Goal: Task Accomplishment & Management: Use online tool/utility

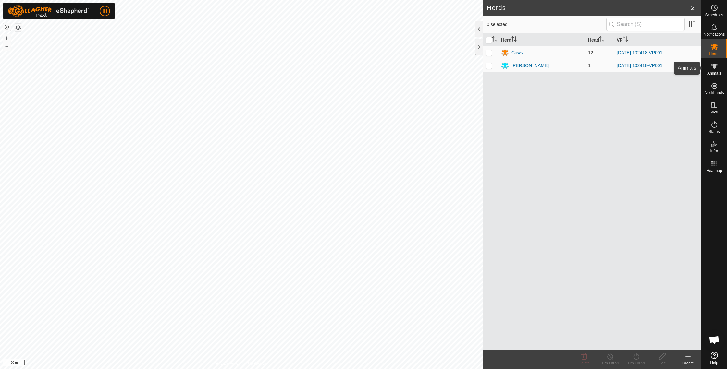
click at [594, 69] on es-animals-svg-icon at bounding box center [714, 66] width 12 height 10
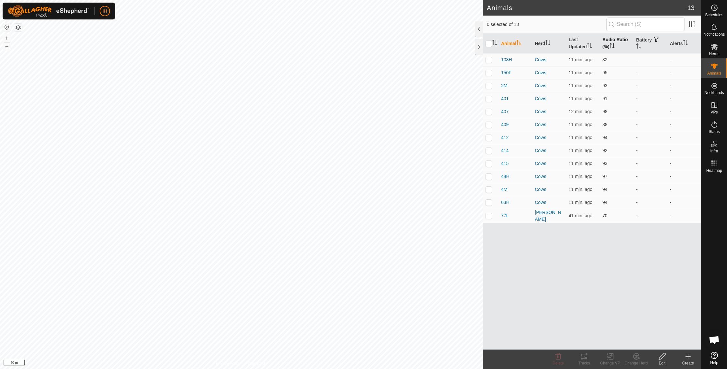
click at [594, 38] on th "Audio Ratio (%)" at bounding box center [617, 44] width 34 height 20
click at [489, 60] on p-checkbox at bounding box center [488, 59] width 6 height 5
checkbox input "true"
click at [587, 320] on icon at bounding box center [584, 356] width 6 height 5
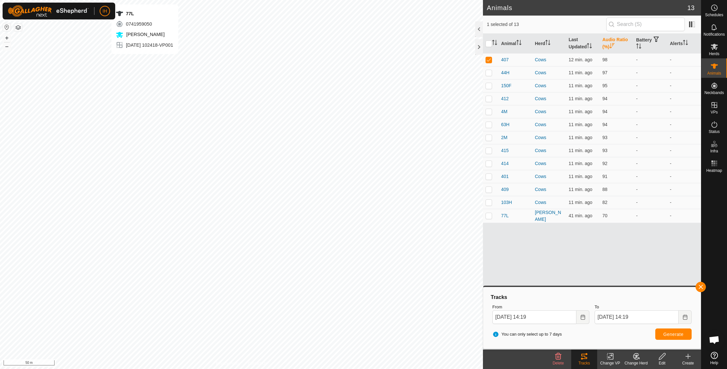
checkbox input "true"
checkbox input "false"
click at [594, 320] on span "Generate" at bounding box center [673, 334] width 20 height 5
click at [554, 315] on input "[DATE] 14:19" at bounding box center [534, 317] width 84 height 14
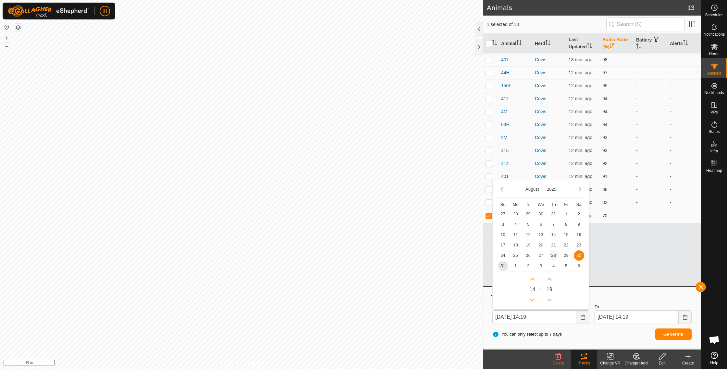
click at [551, 256] on span "28" at bounding box center [553, 255] width 10 height 10
type input "[DATE] 14:19"
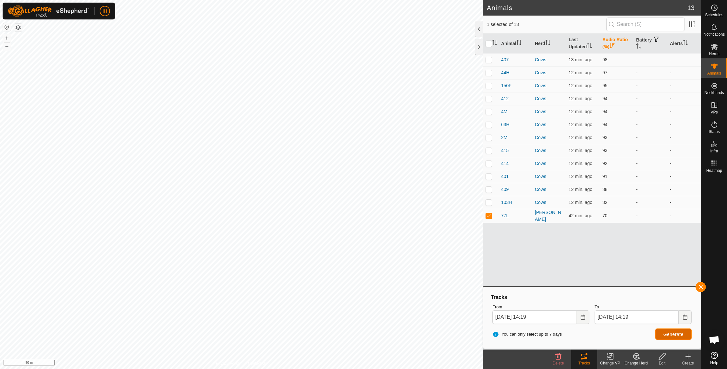
click at [594, 320] on span "Generate" at bounding box center [673, 334] width 20 height 5
click at [491, 217] on p-checkbox at bounding box center [488, 215] width 6 height 5
checkbox input "false"
click at [594, 288] on button "button" at bounding box center [700, 287] width 10 height 10
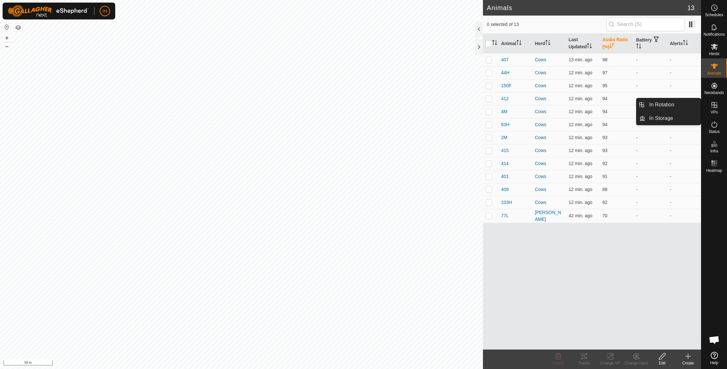
click at [594, 108] on es-virtualpaddocks-svg-icon at bounding box center [714, 105] width 12 height 10
click at [594, 108] on link "In Rotation" at bounding box center [672, 104] width 55 height 13
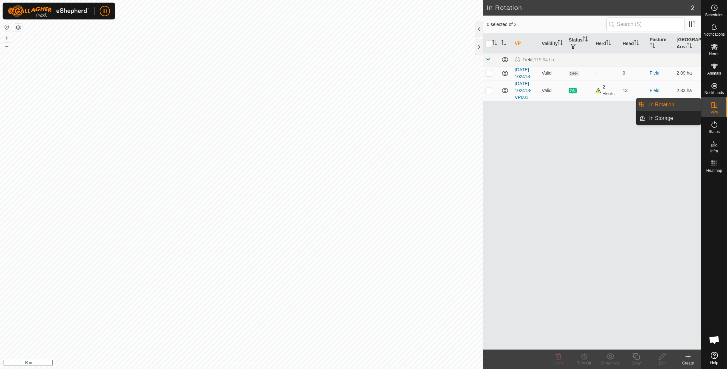
click at [594, 105] on link "In Rotation" at bounding box center [672, 104] width 55 height 13
checkbox input "true"
click at [594, 320] on icon at bounding box center [636, 357] width 8 height 8
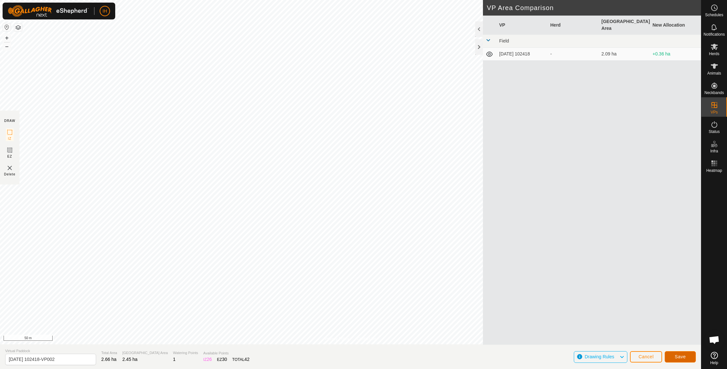
click at [594, 320] on button "Save" at bounding box center [679, 356] width 31 height 11
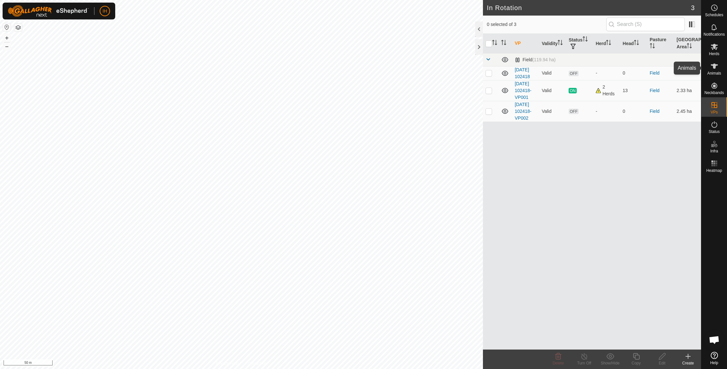
click at [594, 68] on icon at bounding box center [714, 66] width 8 height 8
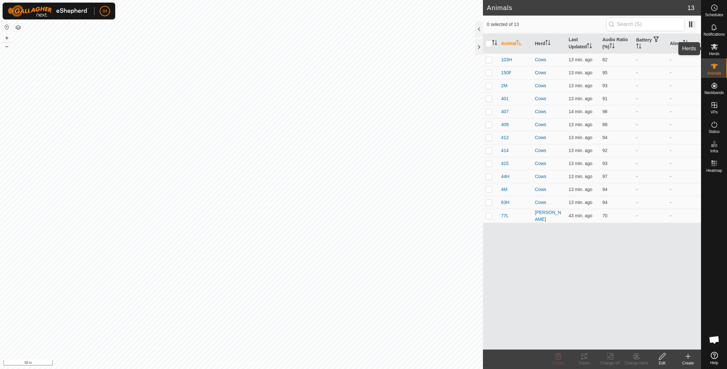
click at [594, 49] on icon at bounding box center [714, 47] width 8 height 8
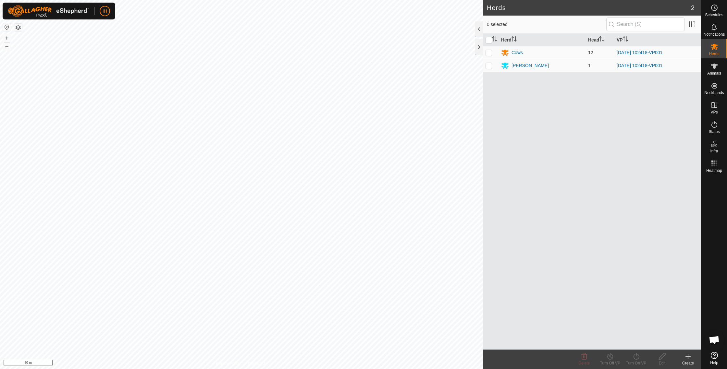
drag, startPoint x: 490, startPoint y: 52, endPoint x: 489, endPoint y: 57, distance: 5.0
click at [490, 53] on p-checkbox at bounding box center [488, 52] width 6 height 5
checkbox input "true"
click at [488, 65] on p-checkbox at bounding box center [488, 65] width 6 height 5
checkbox input "true"
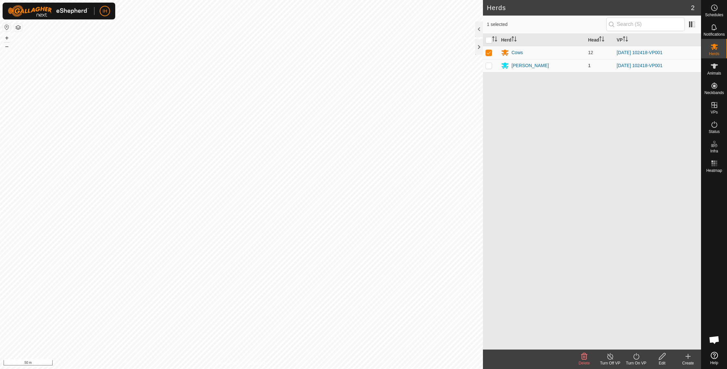
checkbox input "true"
click at [594, 320] on div "Turn On VP" at bounding box center [636, 363] width 26 height 6
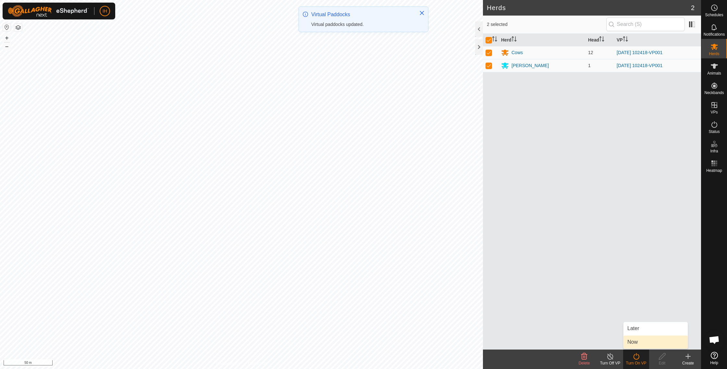
click at [594, 320] on link "Now" at bounding box center [655, 342] width 64 height 13
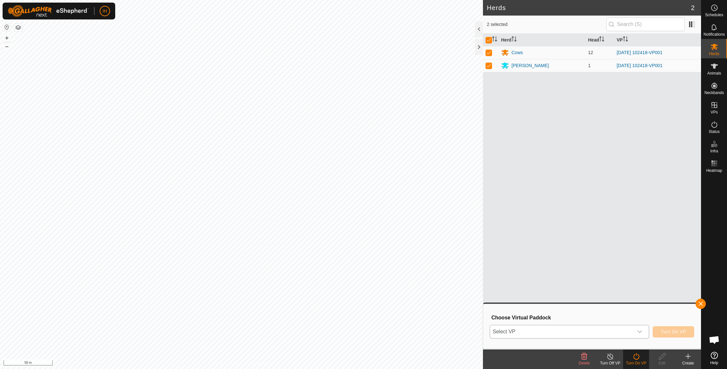
click at [594, 320] on span "Select VP" at bounding box center [561, 331] width 143 height 13
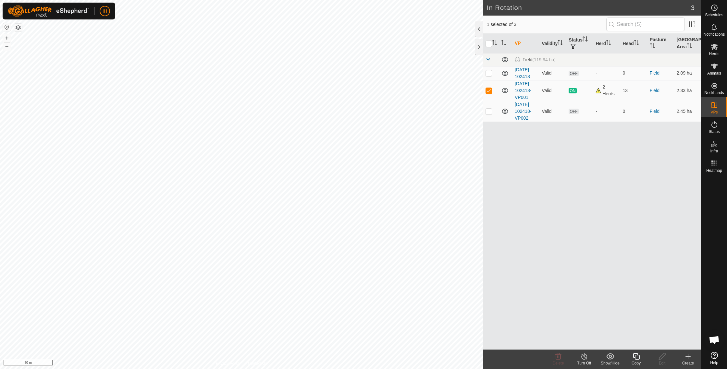
click at [594, 320] on icon at bounding box center [636, 356] width 6 height 6
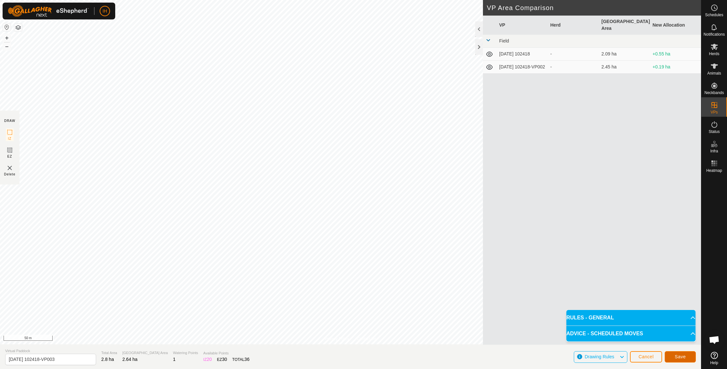
click at [594, 320] on button "Save" at bounding box center [679, 356] width 31 height 11
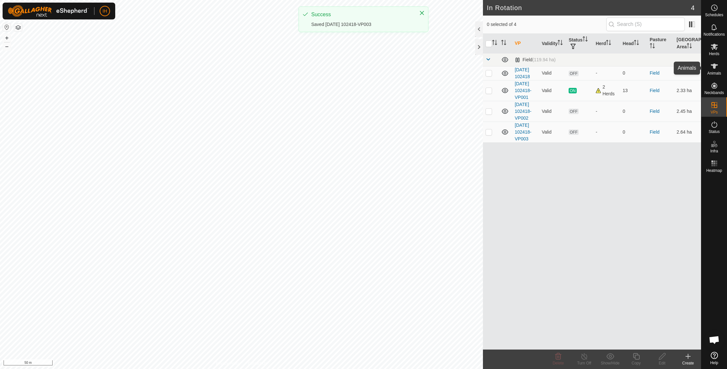
click at [594, 50] on icon at bounding box center [714, 47] width 8 height 8
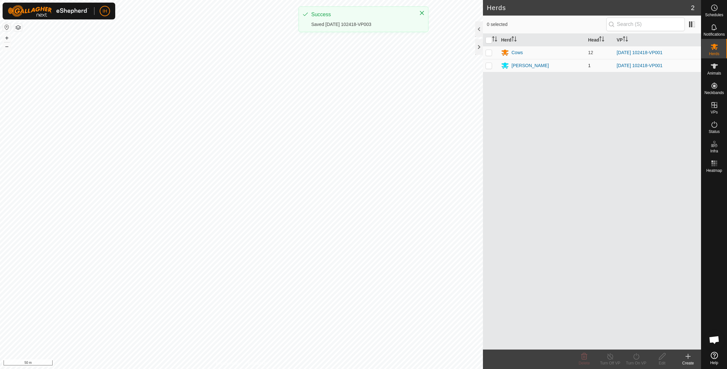
click at [489, 53] on p-checkbox at bounding box center [488, 52] width 6 height 5
checkbox input "true"
drag, startPoint x: 489, startPoint y: 66, endPoint x: 494, endPoint y: 90, distance: 24.2
click at [489, 66] on p-checkbox at bounding box center [488, 65] width 6 height 5
checkbox input "true"
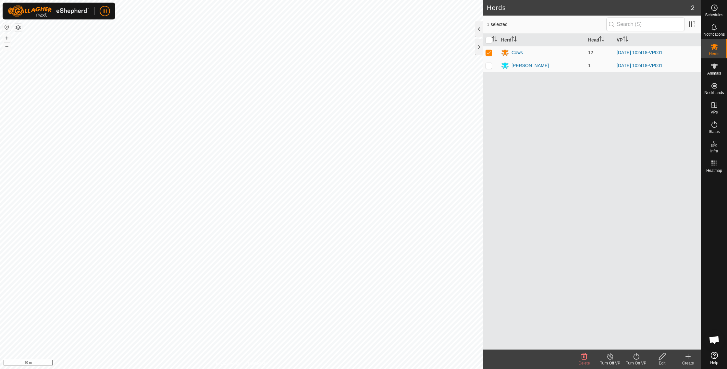
checkbox input "true"
click at [594, 320] on div "Turn On VP" at bounding box center [636, 363] width 26 height 6
click at [594, 320] on link "Now" at bounding box center [655, 342] width 64 height 13
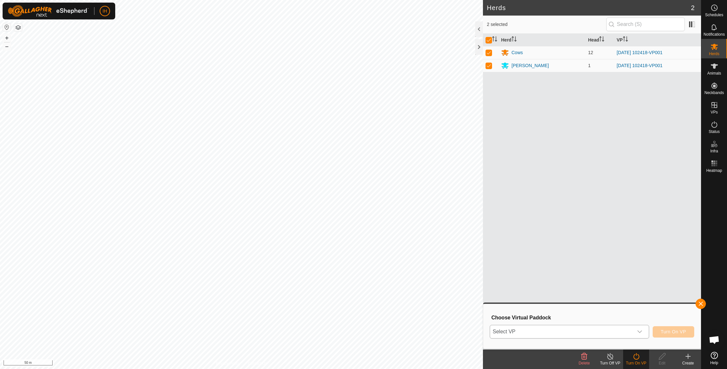
click at [586, 320] on span "Select VP" at bounding box center [561, 331] width 143 height 13
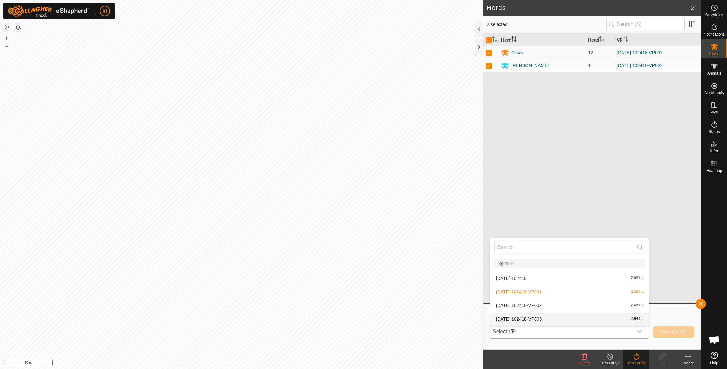
click at [551, 319] on li "[DATE] 102418-VP003 2.64 ha" at bounding box center [569, 319] width 159 height 13
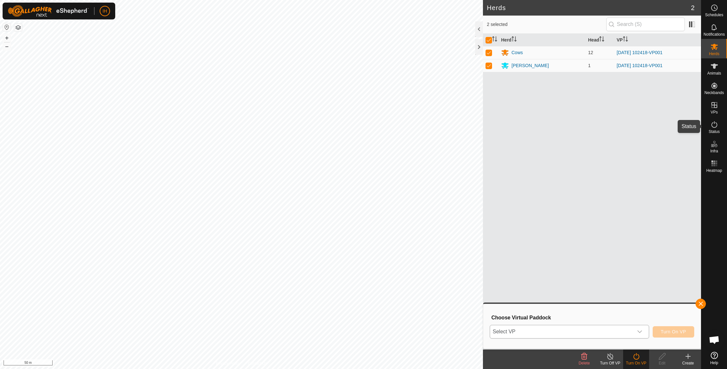
click at [594, 127] on es-activation-svg-icon at bounding box center [714, 124] width 12 height 10
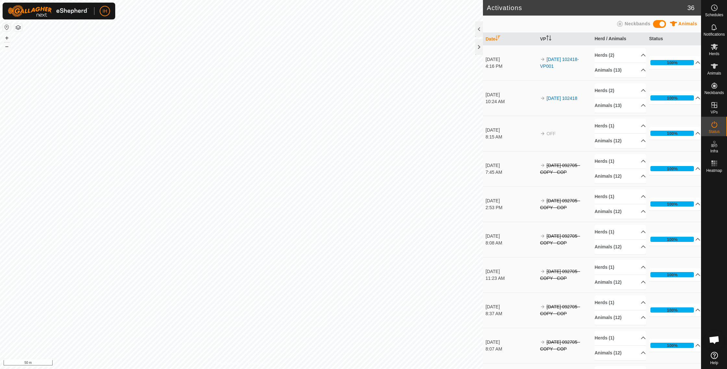
click at [572, 75] on td "[DATE] 102418-VP001" at bounding box center [564, 62] width 55 height 35
click at [594, 50] on icon at bounding box center [714, 47] width 8 height 8
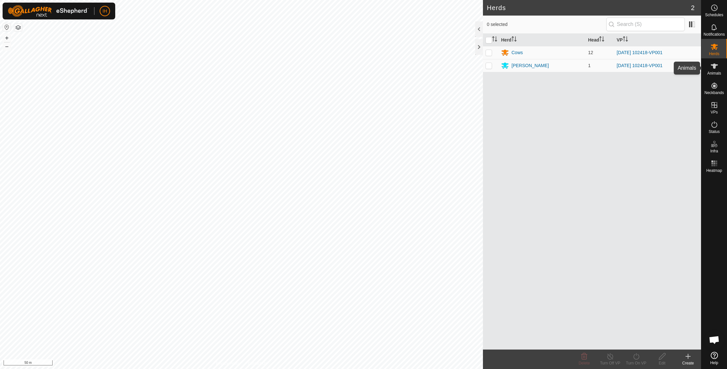
click at [594, 73] on span "Animals" at bounding box center [714, 73] width 14 height 4
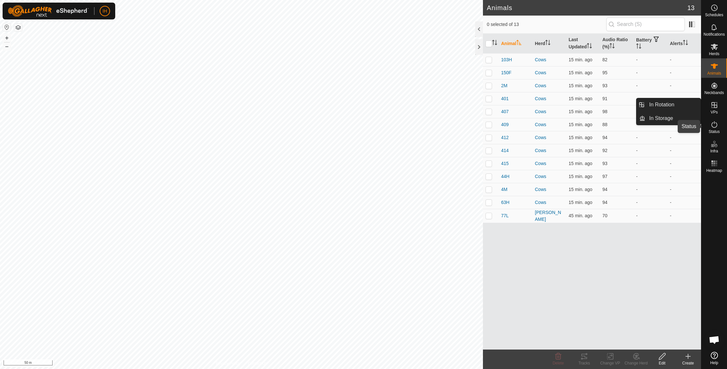
click at [594, 130] on span "Status" at bounding box center [713, 132] width 11 height 4
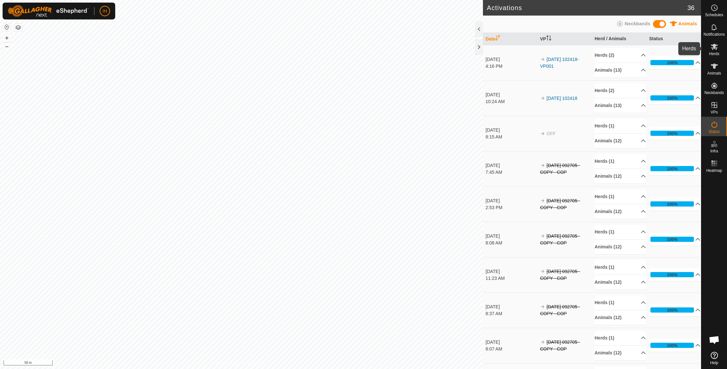
click at [715, 51] on es-mob-svg-icon at bounding box center [714, 47] width 12 height 10
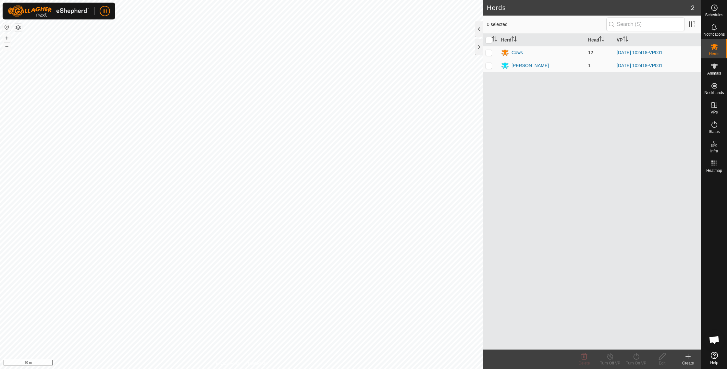
drag, startPoint x: 490, startPoint y: 53, endPoint x: 490, endPoint y: 58, distance: 5.9
click at [490, 53] on p-checkbox at bounding box center [488, 52] width 6 height 5
checkbox input "true"
click at [489, 66] on p-checkbox at bounding box center [488, 65] width 6 height 5
checkbox input "true"
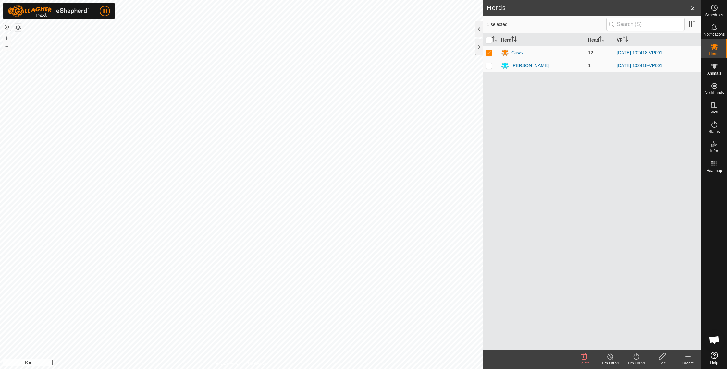
checkbox input "true"
click at [635, 359] on icon at bounding box center [636, 356] width 6 height 6
click at [649, 342] on link "Now" at bounding box center [655, 342] width 64 height 13
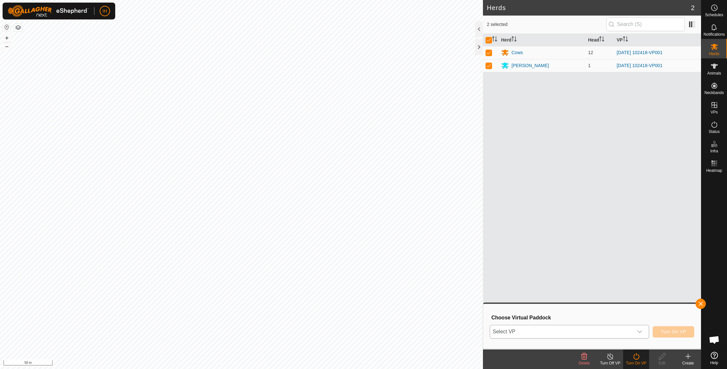
click at [611, 330] on span "Select VP" at bounding box center [561, 331] width 143 height 13
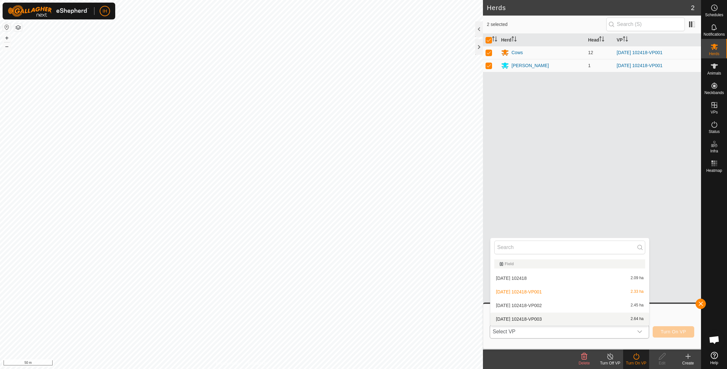
click at [575, 319] on li "[DATE] 102418-VP003 2.64 ha" at bounding box center [569, 319] width 159 height 13
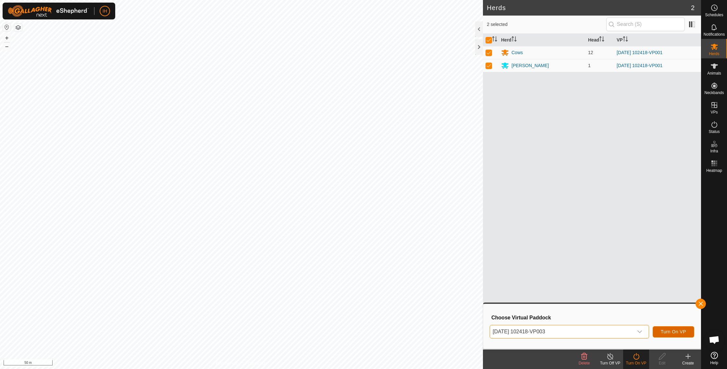
click at [674, 331] on span "Turn On VP" at bounding box center [673, 331] width 25 height 5
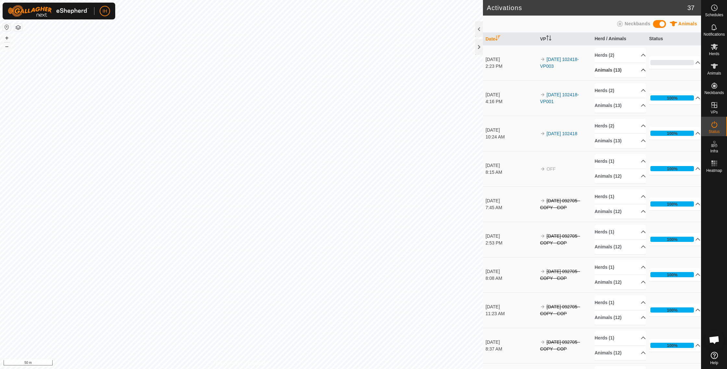
click at [637, 70] on p-accordion-header "Animals (13)" at bounding box center [619, 70] width 51 height 15
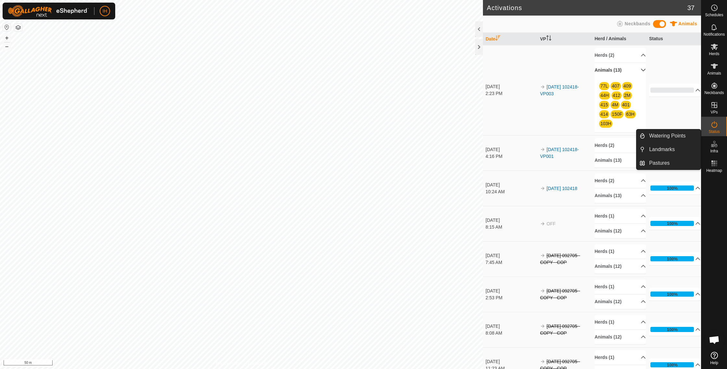
click at [715, 147] on icon at bounding box center [714, 144] width 8 height 8
click at [714, 166] on rect at bounding box center [714, 166] width 2 height 2
